Goal: Check status: Check status

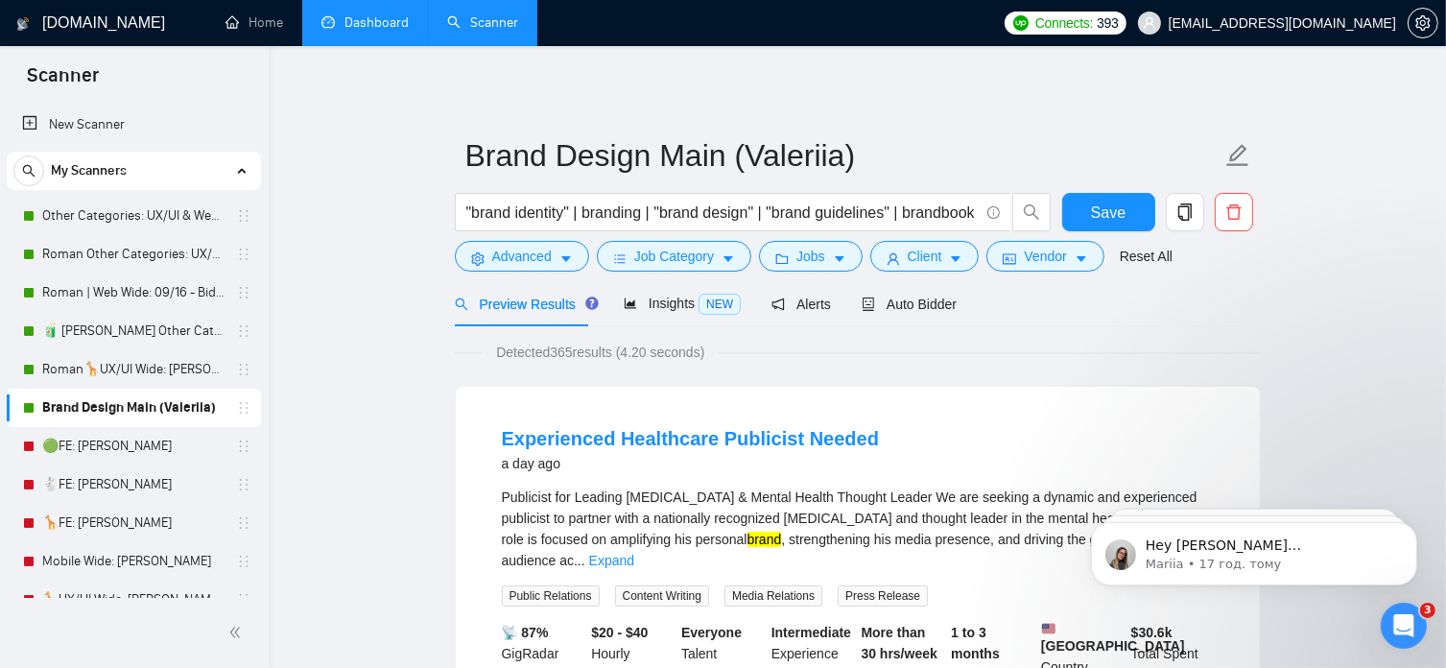
click at [394, 18] on link "Dashboard" at bounding box center [364, 22] width 87 height 16
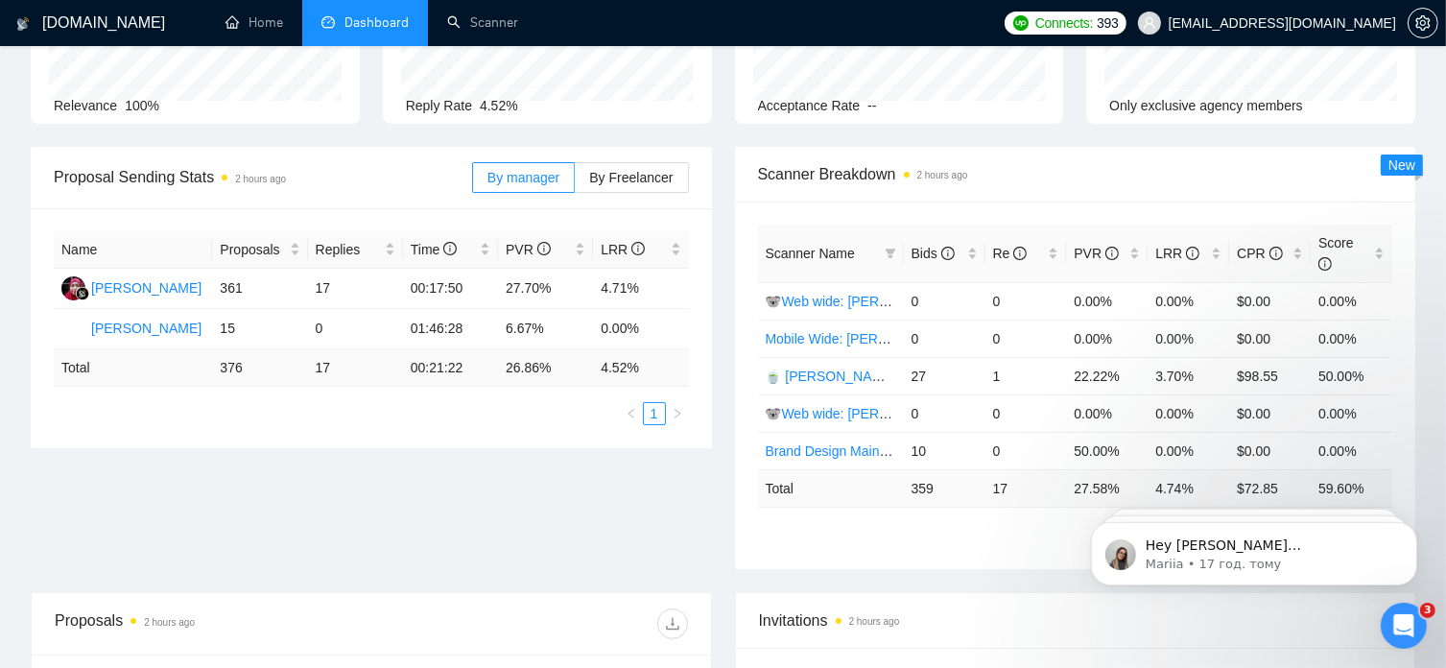
scroll to position [167, 0]
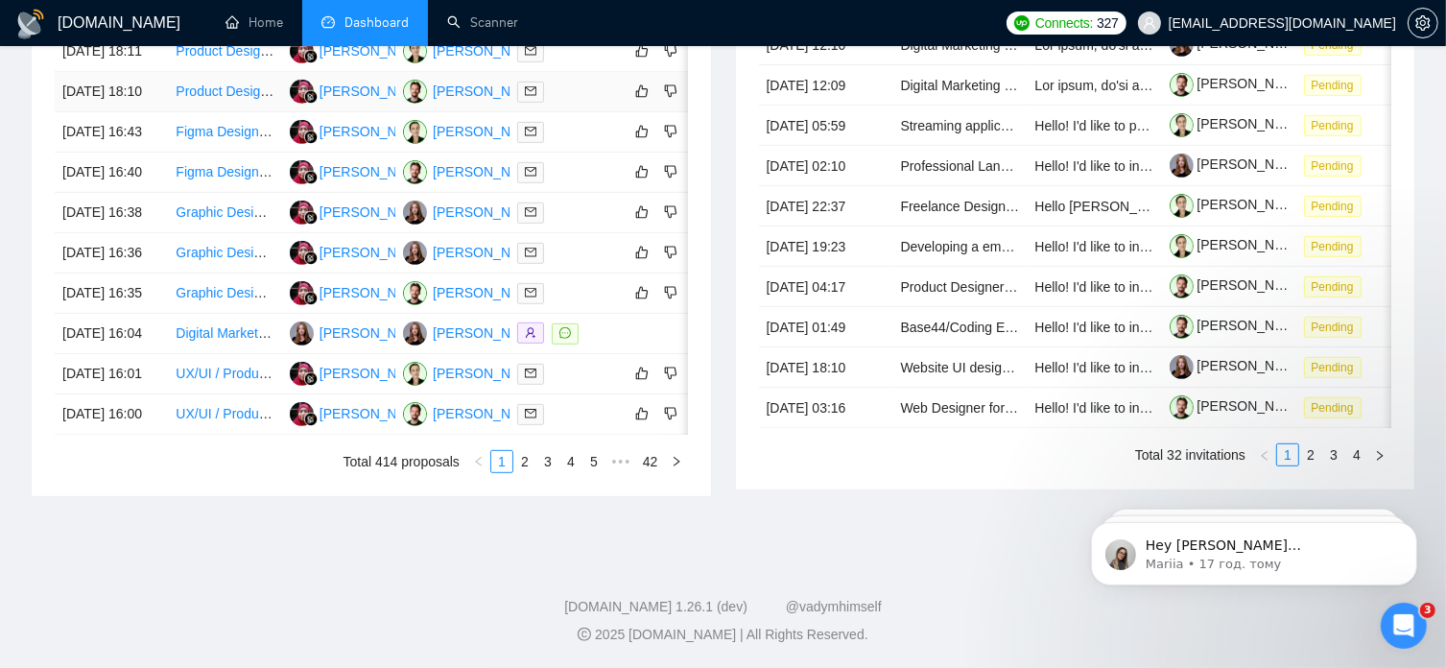
scroll to position [1022, 0]
click at [530, 472] on link "2" at bounding box center [524, 461] width 21 height 21
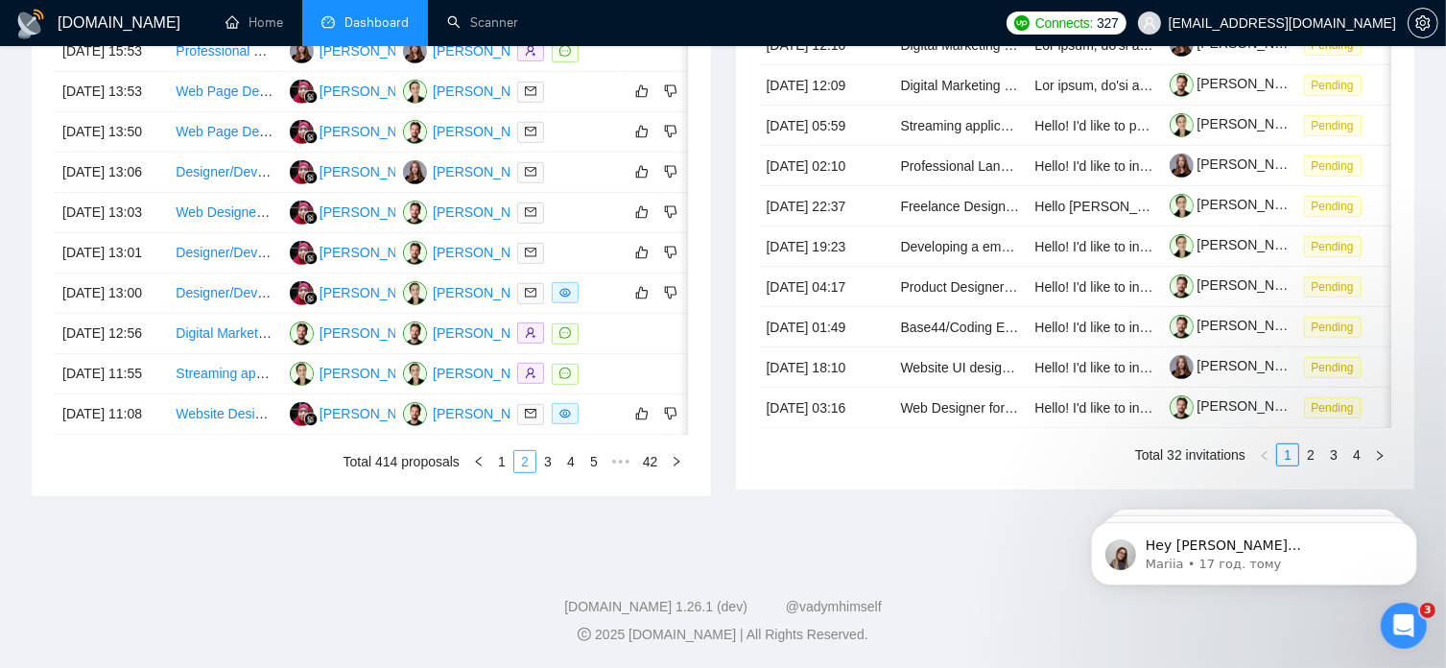
scroll to position [955, 0]
click at [502, 472] on link "1" at bounding box center [501, 461] width 21 height 21
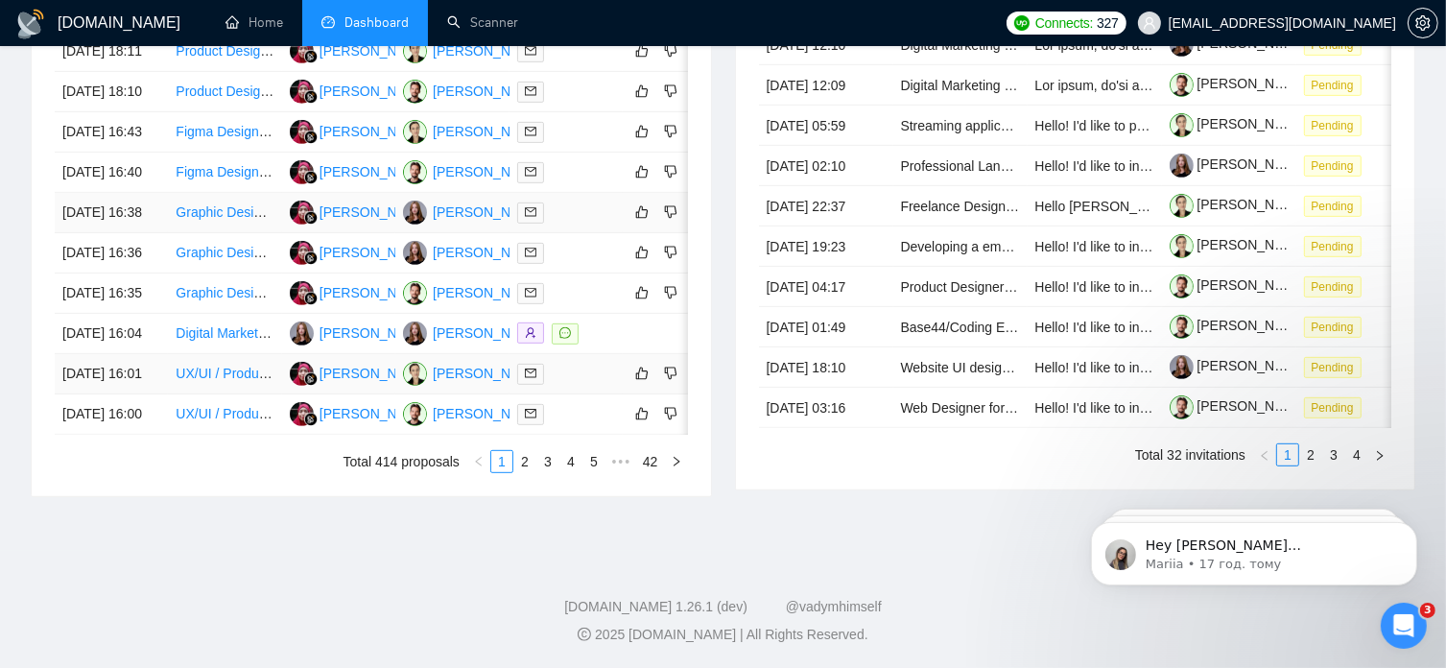
scroll to position [903, 0]
click at [526, 472] on link "2" at bounding box center [524, 461] width 21 height 21
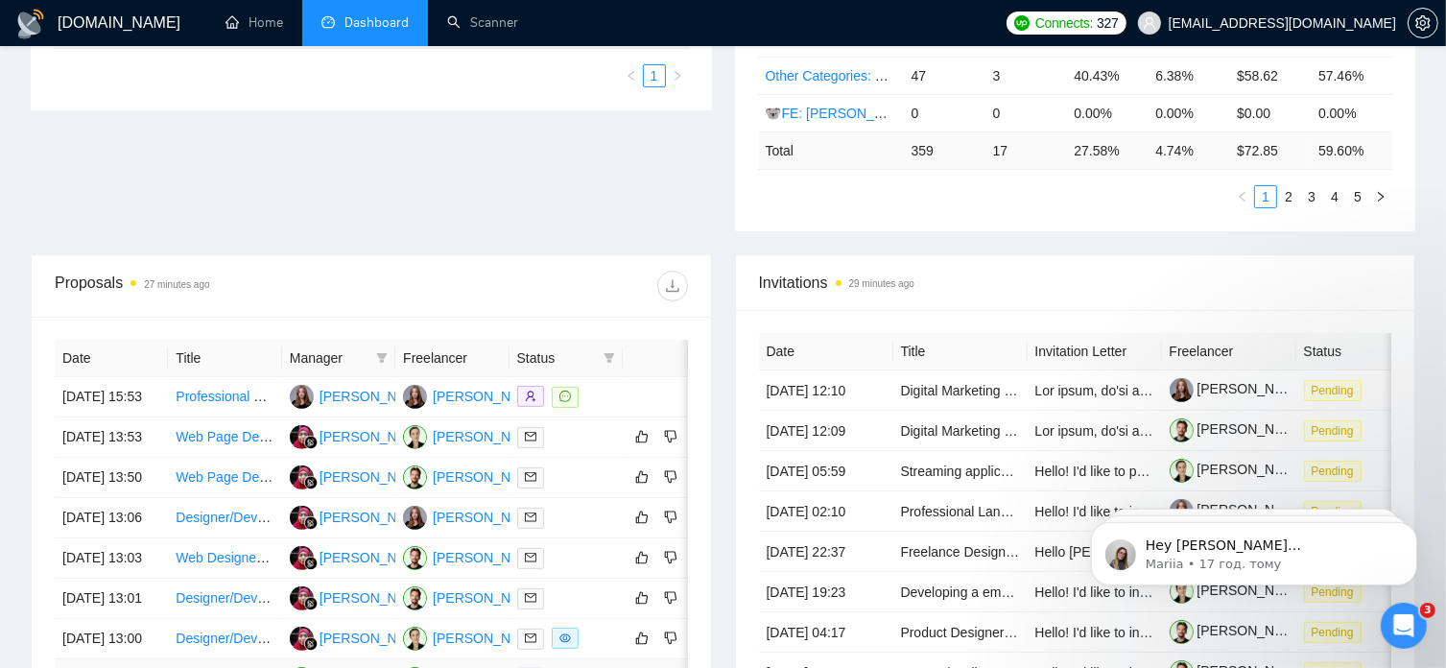
scroll to position [526, 0]
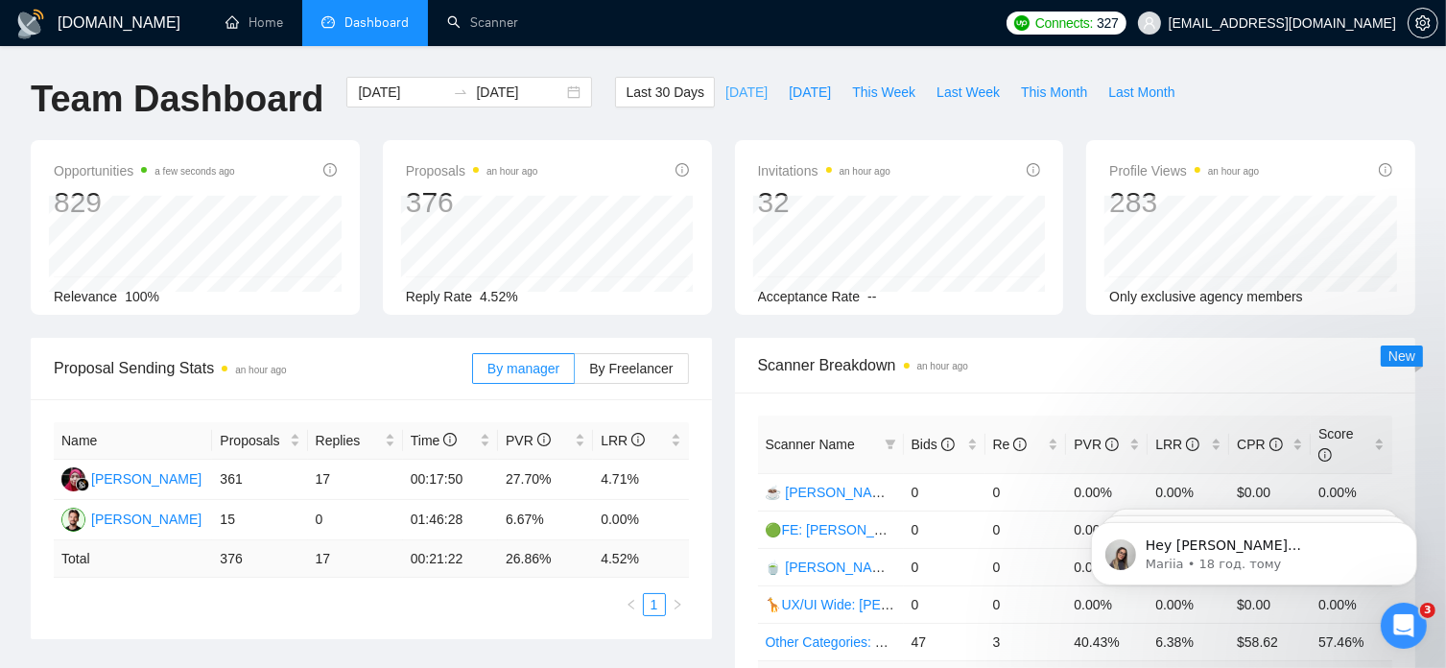
click at [731, 91] on span "[DATE]" at bounding box center [746, 92] width 42 height 21
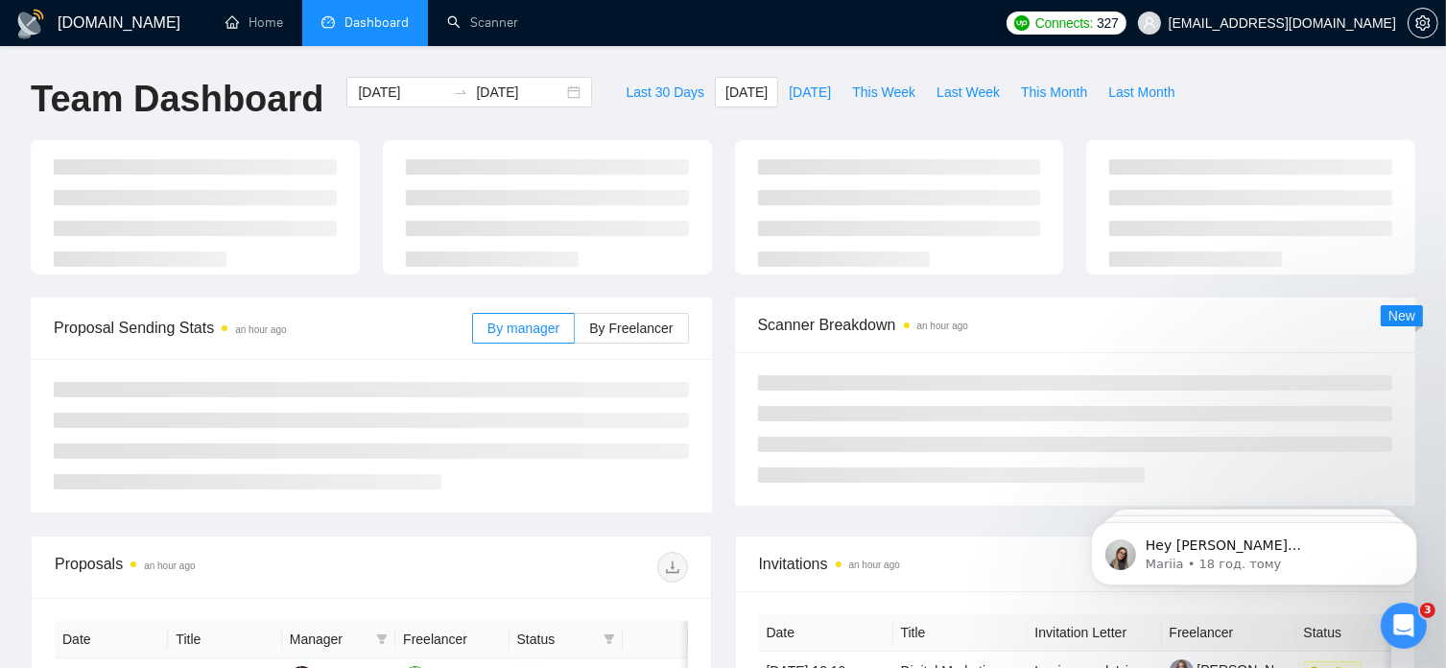
type input "[DATE]"
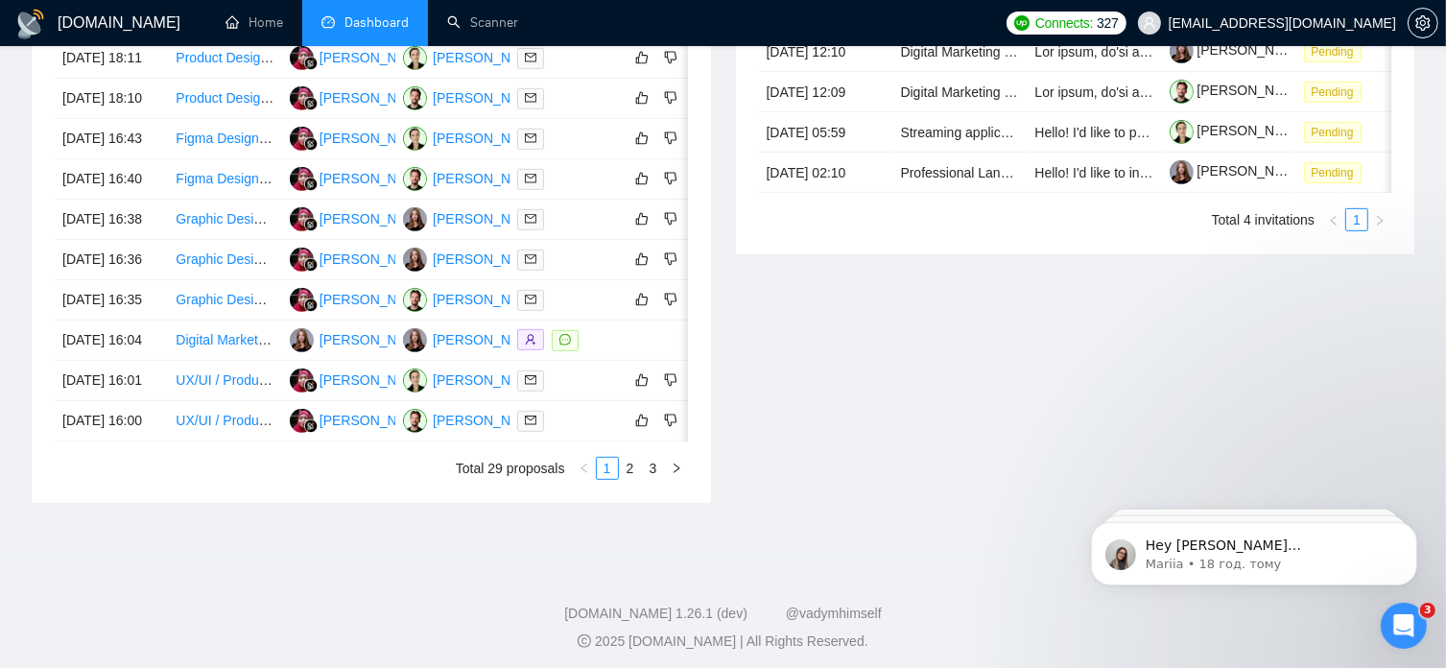
scroll to position [867, 0]
